Goal: Task Accomplishment & Management: Use online tool/utility

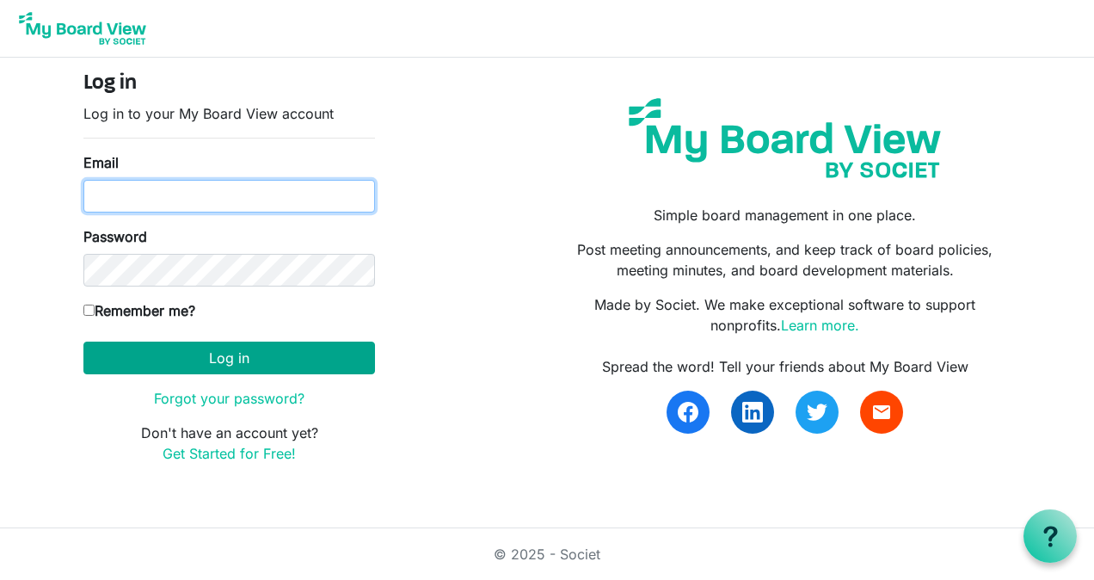
type input "[EMAIL_ADDRESS][DOMAIN_NAME]"
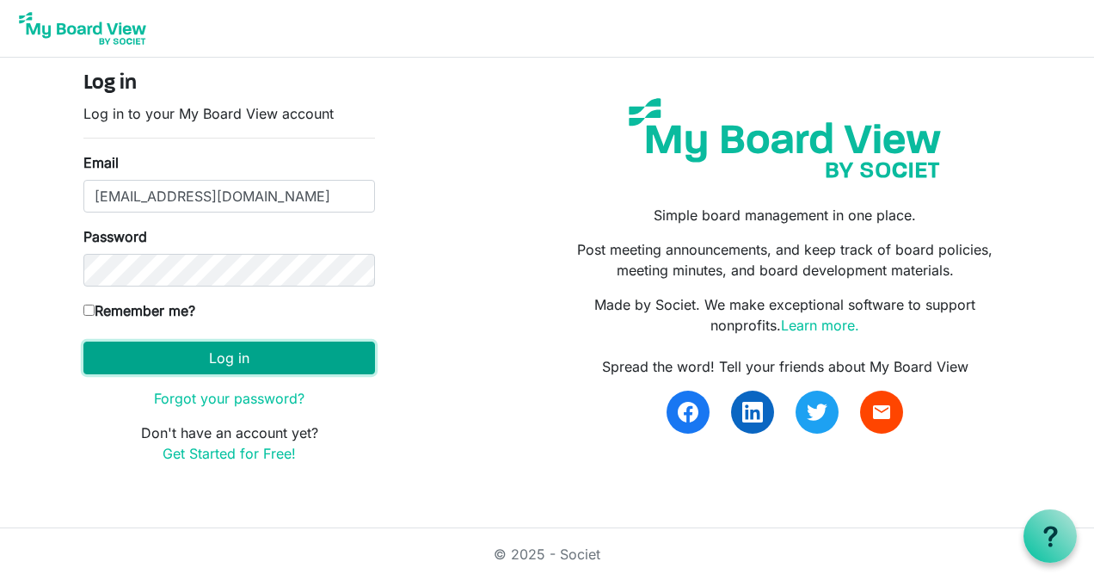
click at [279, 354] on button "Log in" at bounding box center [229, 357] width 292 height 33
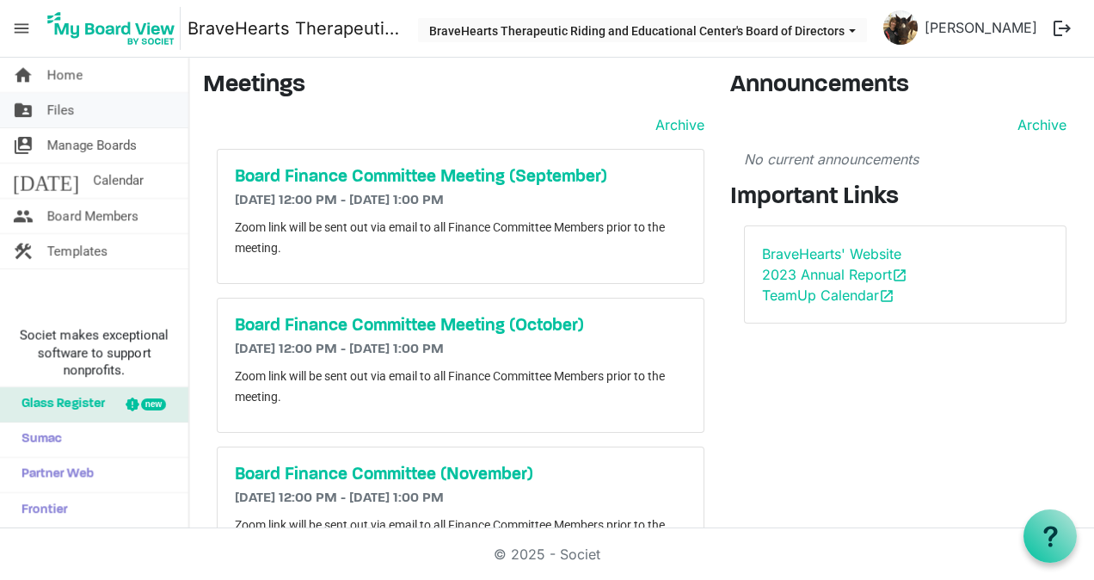
click at [91, 104] on link "folder_shared Files" at bounding box center [94, 110] width 188 height 34
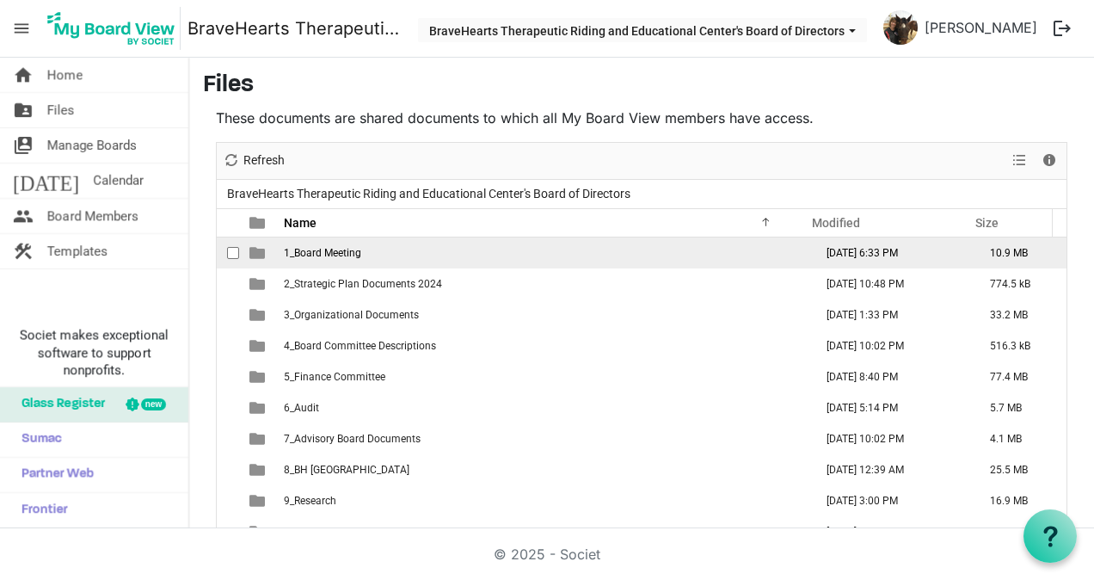
click at [901, 252] on td "August 09, 2025 6:33 PM" at bounding box center [889, 252] width 163 height 31
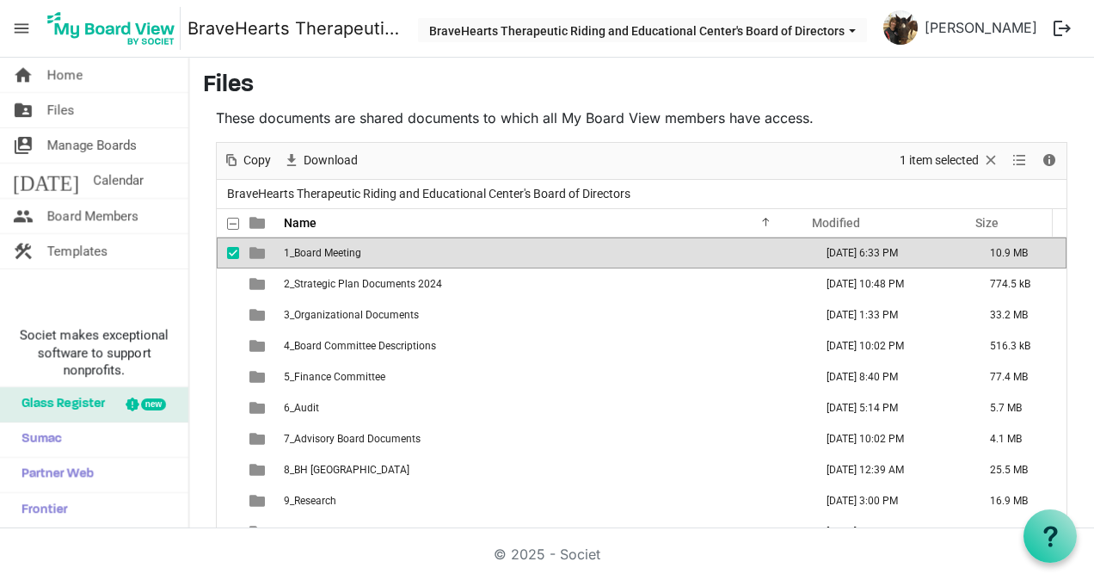
scroll to position [17, 0]
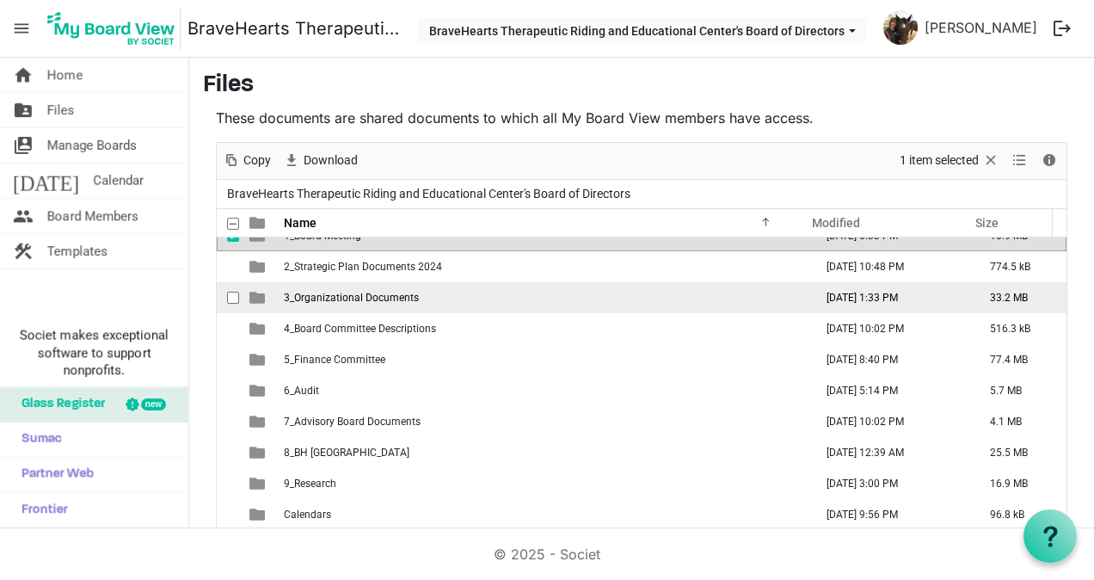
click at [353, 292] on span "3_Organizational Documents" at bounding box center [351, 298] width 135 height 12
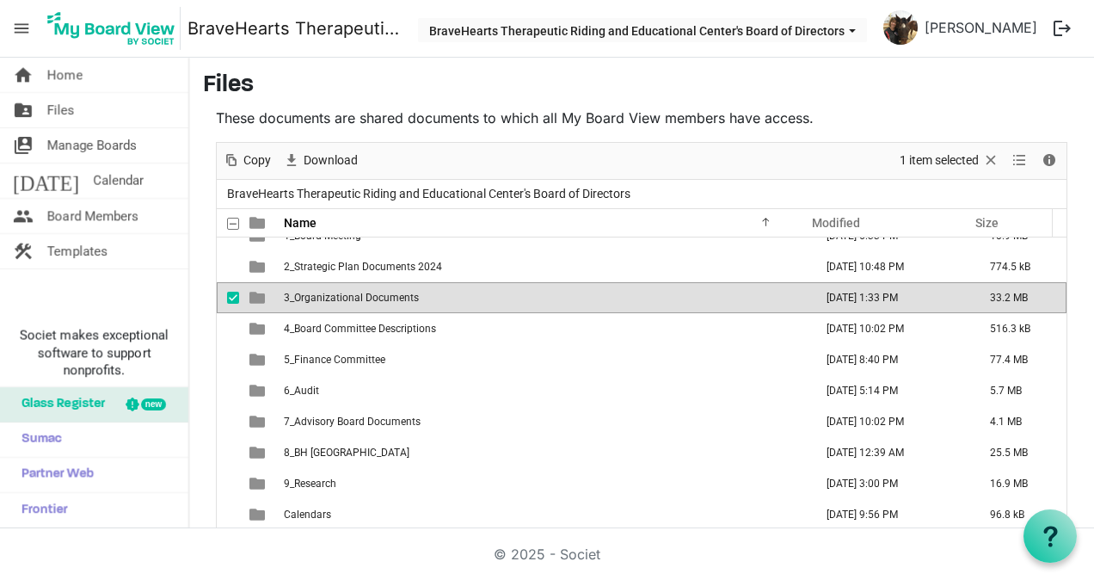
click at [353, 292] on span "3_Organizational Documents" at bounding box center [351, 298] width 135 height 12
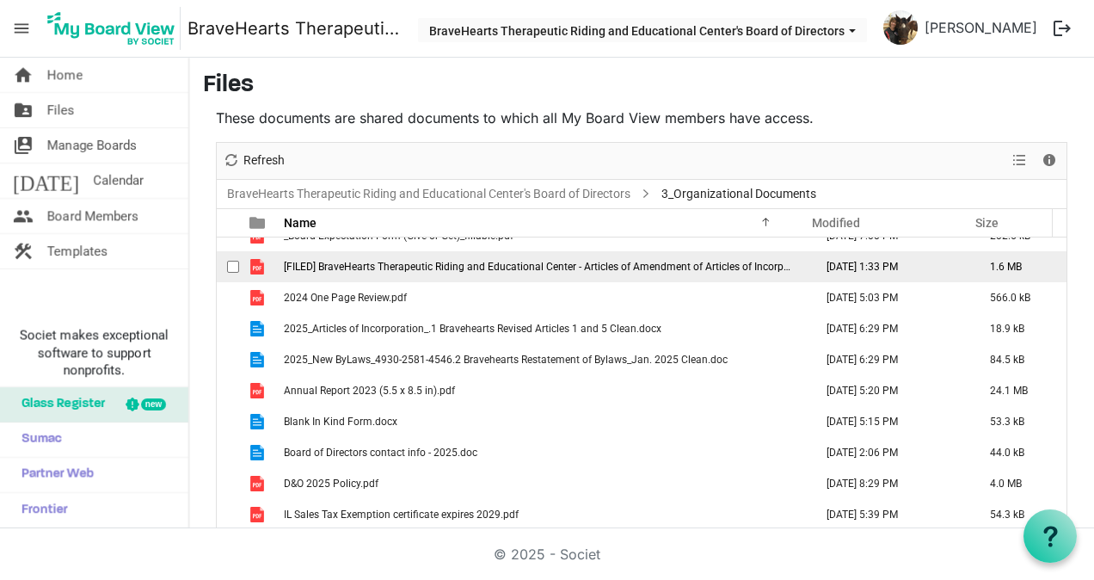
click at [666, 269] on span "[FILED] BraveHearts Therapeutic Riding and Educational Center - Articles of Ame…" at bounding box center [559, 267] width 551 height 12
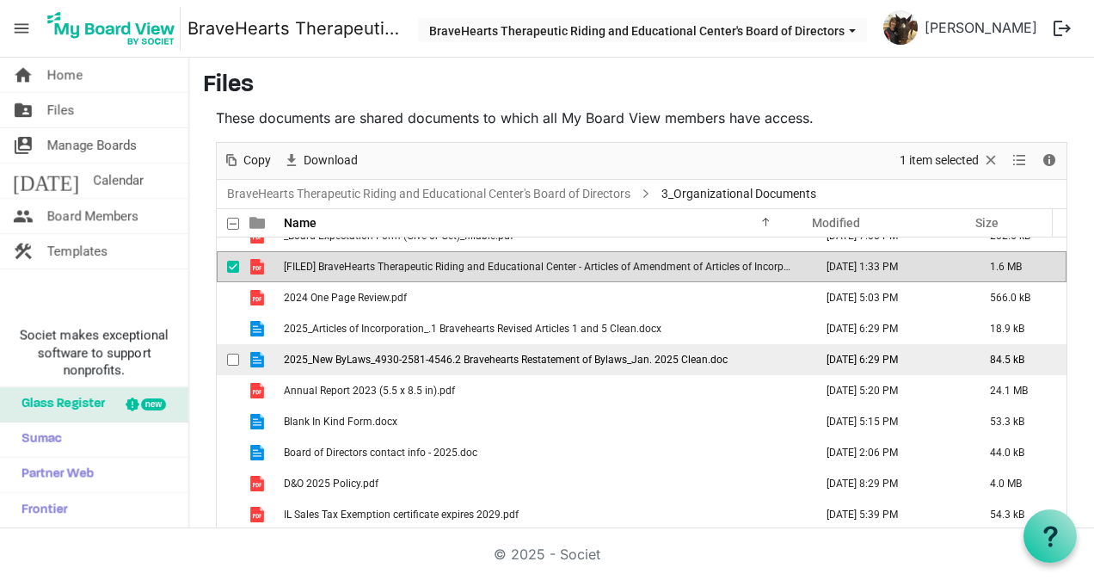
scroll to position [79, 0]
